Goal: Task Accomplishment & Management: Use online tool/utility

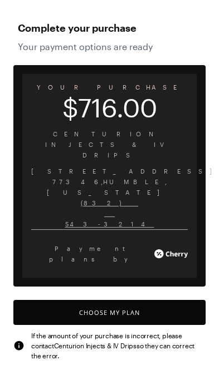
scroll to position [4, 0]
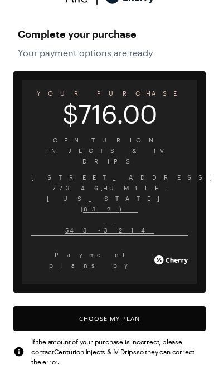
click at [151, 306] on button "Choose My Plan" at bounding box center [109, 318] width 192 height 25
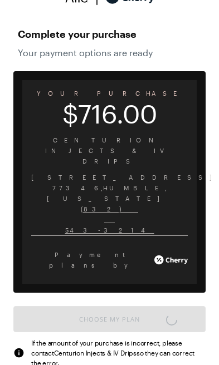
scroll to position [276, 0]
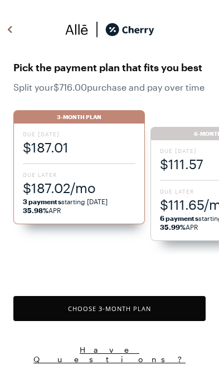
scroll to position [919, 0]
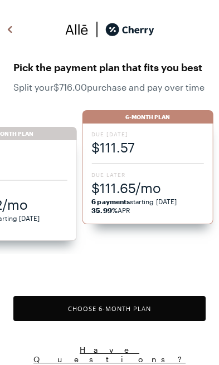
click at [159, 156] on span "$111.57" at bounding box center [147, 147] width 112 height 18
click at [116, 179] on span "Due Later" at bounding box center [147, 175] width 112 height 8
click at [170, 308] on button "Choose 6 -Month Plan" at bounding box center [109, 308] width 192 height 25
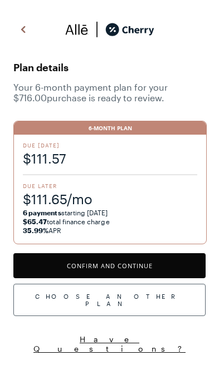
click at [156, 256] on button "Confirm and Continue" at bounding box center [109, 265] width 192 height 25
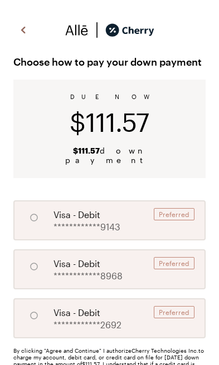
radio input "true"
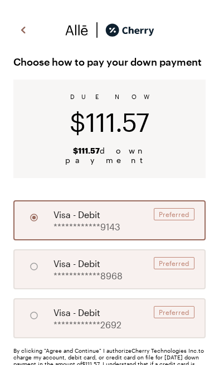
click at [38, 306] on input "A" at bounding box center [33, 315] width 19 height 19
radio input "true"
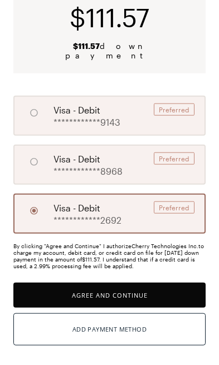
scroll to position [121, 0]
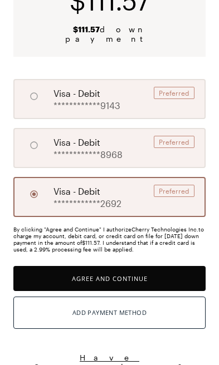
click at [149, 269] on button "Agree and Continue" at bounding box center [109, 278] width 192 height 25
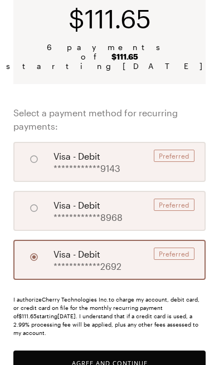
click at [140, 350] on button "Agree and Continue" at bounding box center [109, 362] width 192 height 25
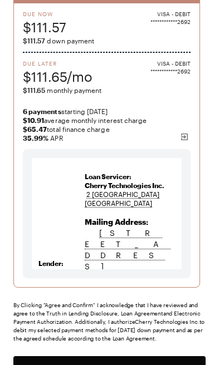
scroll to position [122, 0]
click at [153, 364] on button "Agree and Confirm" at bounding box center [109, 368] width 192 height 25
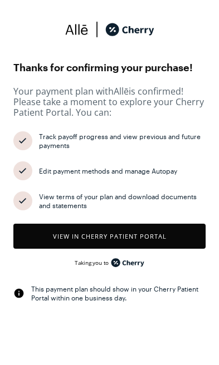
click at [177, 235] on button "View in Cherry patient portal" at bounding box center [109, 236] width 192 height 25
